Goal: Information Seeking & Learning: Learn about a topic

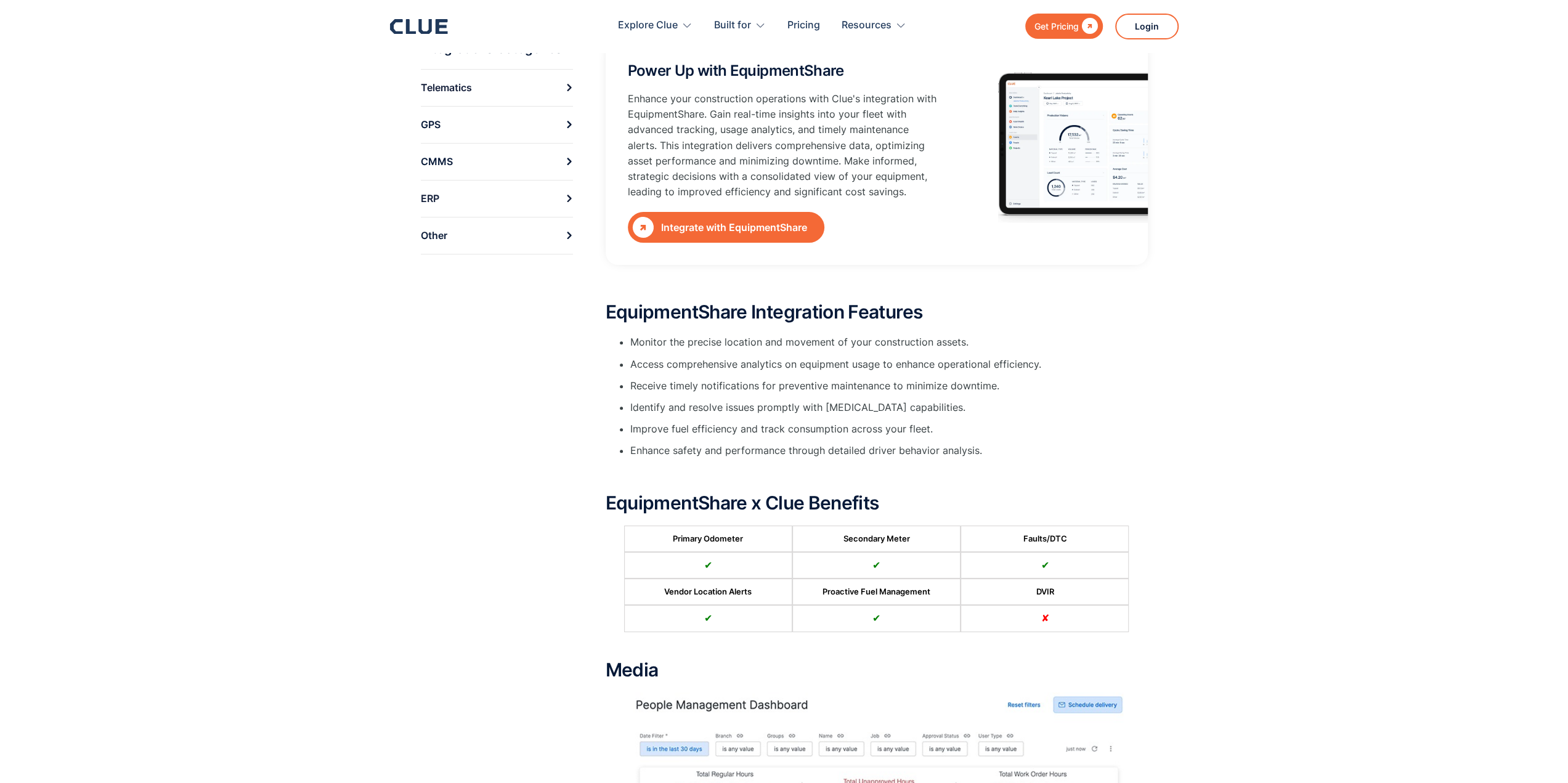
scroll to position [190, 0]
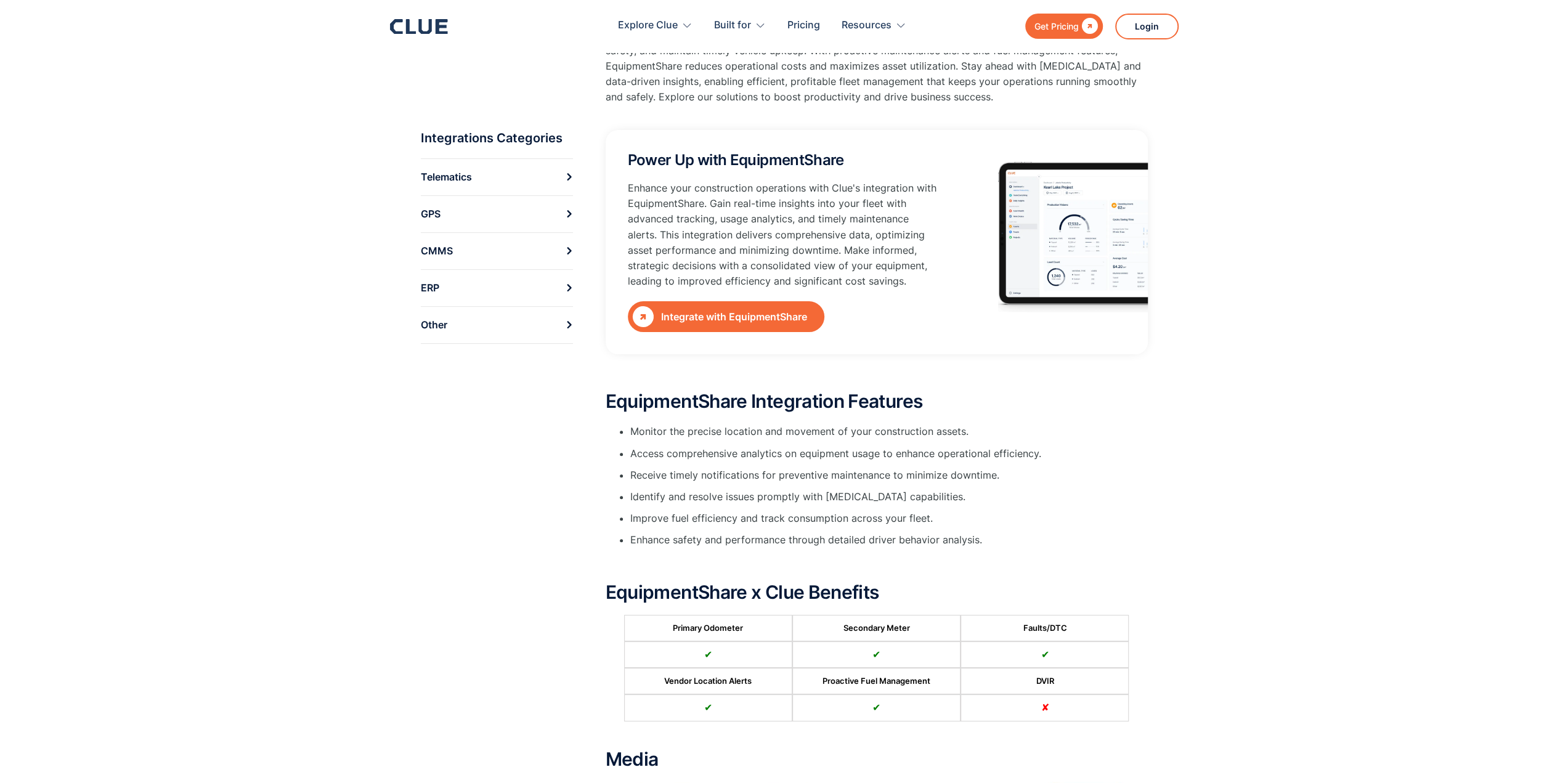
click at [719, 301] on link " Integrate with EquipmentShare" at bounding box center [726, 316] width 196 height 31
